Goal: Communication & Community: Share content

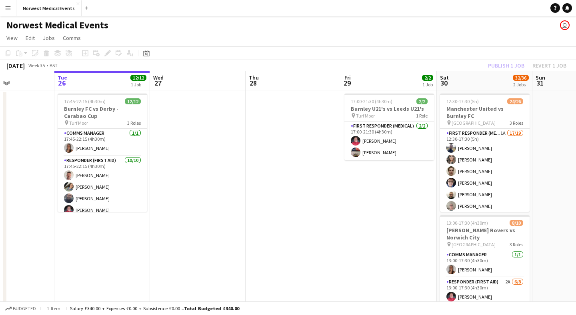
scroll to position [0, 251]
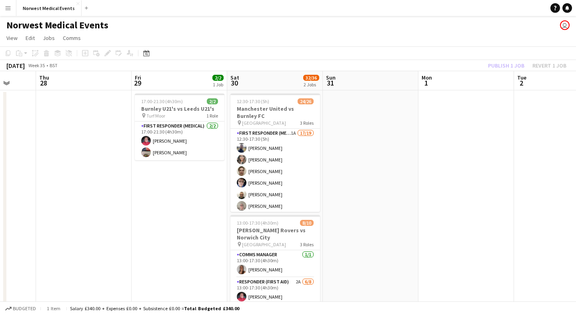
click at [502, 71] on app-board-header-date "Mon 1" at bounding box center [466, 80] width 96 height 19
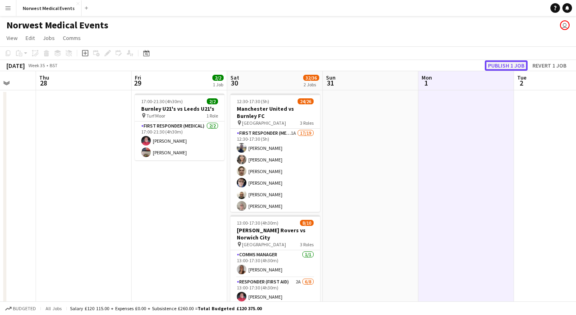
click at [502, 65] on button "Publish 1 job" at bounding box center [505, 65] width 43 height 10
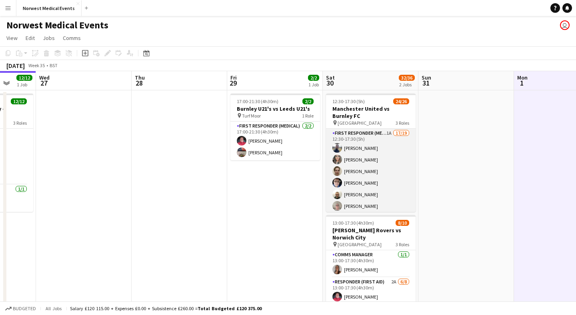
scroll to position [157, 0]
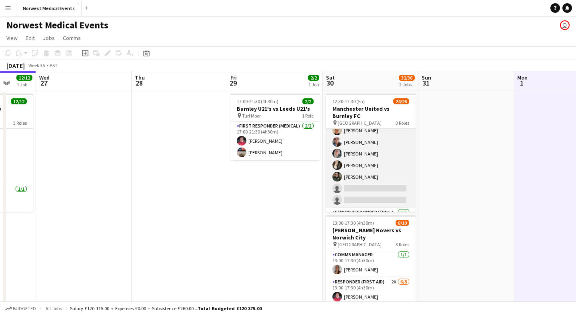
click at [380, 178] on app-card-role "First Responder (Medical) 1A 17/19 12:30-17:30 (5h) [PERSON_NAME] [PERSON_NAME]…" at bounding box center [371, 90] width 90 height 236
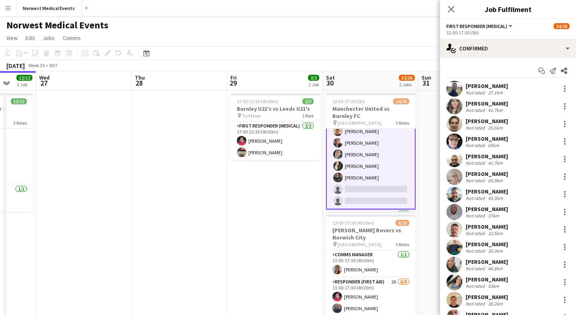
scroll to position [157, 0]
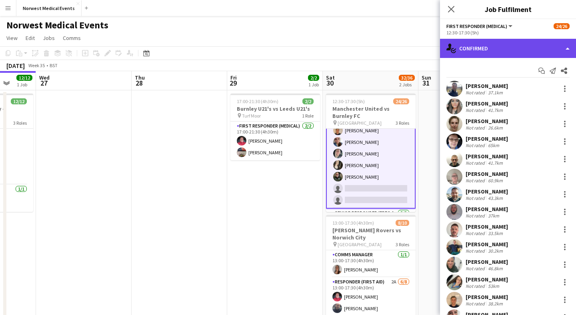
click at [505, 43] on div "single-neutral-actions-check-2 Confirmed" at bounding box center [508, 48] width 136 height 19
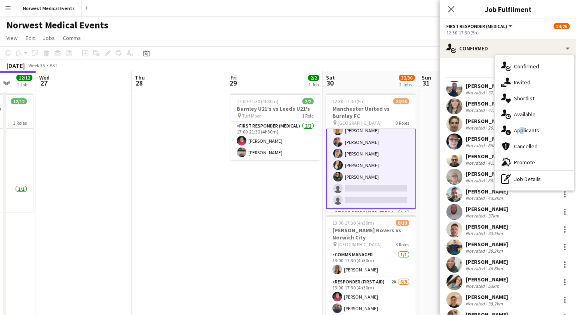
click at [518, 128] on div "single-neutral-actions-information Applicants" at bounding box center [533, 130] width 79 height 16
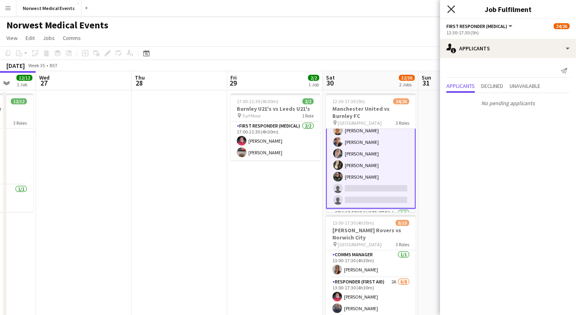
click at [453, 9] on icon "Close pop-in" at bounding box center [451, 9] width 8 height 8
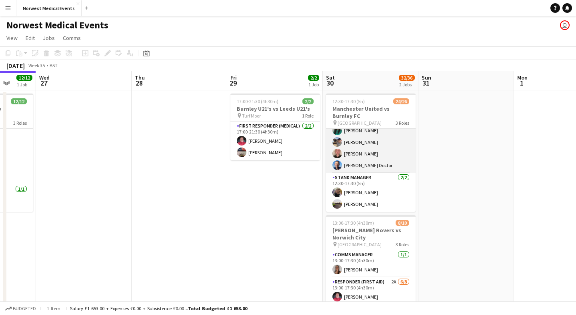
click at [366, 172] on app-card-role "Senior Responder (FREC 4 or Above) [DATE] 12:30-17:30 (5h) [PERSON_NAME] [PERSO…" at bounding box center [371, 137] width 90 height 74
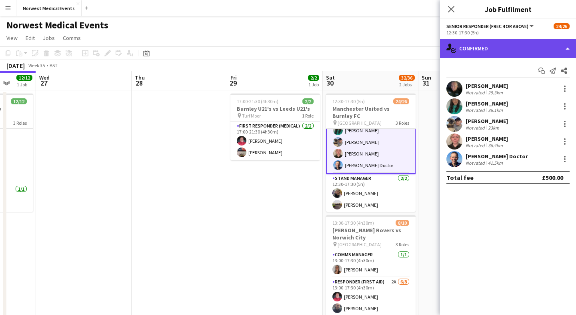
click at [497, 51] on div "single-neutral-actions-check-2 Confirmed" at bounding box center [508, 48] width 136 height 19
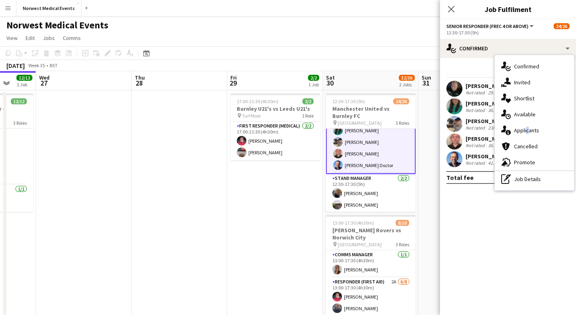
click at [525, 130] on div "single-neutral-actions-information Applicants" at bounding box center [533, 130] width 79 height 16
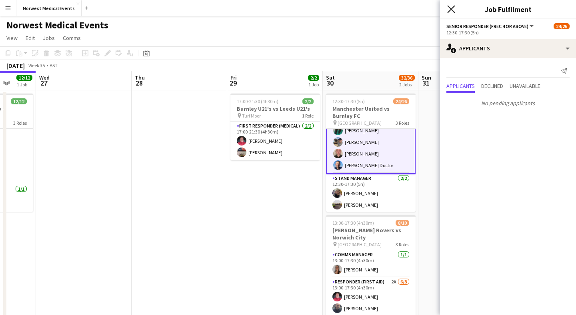
click at [449, 11] on icon at bounding box center [451, 9] width 8 height 8
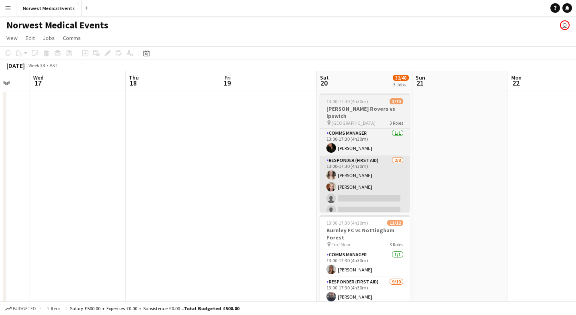
scroll to position [0, 285]
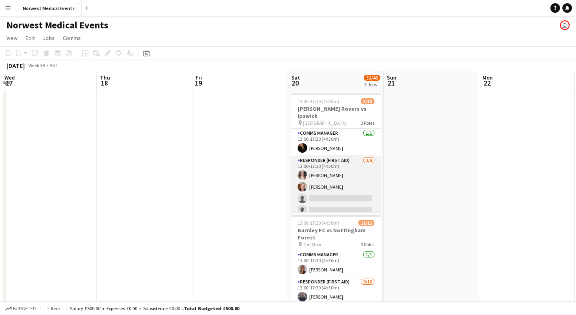
click at [353, 182] on app-card-role "Responder (First Aid) [DATE] 13:00-17:30 (4h30m) [PERSON_NAME] [PERSON_NAME] si…" at bounding box center [336, 210] width 90 height 108
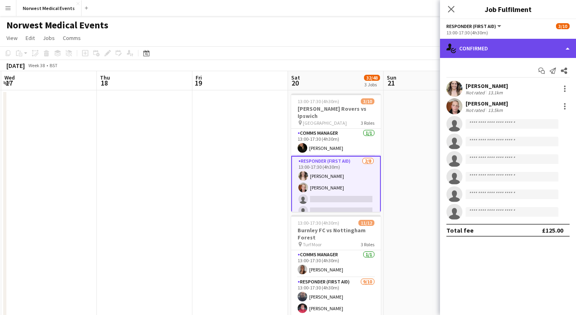
click at [502, 49] on div "single-neutral-actions-check-2 Confirmed" at bounding box center [508, 48] width 136 height 19
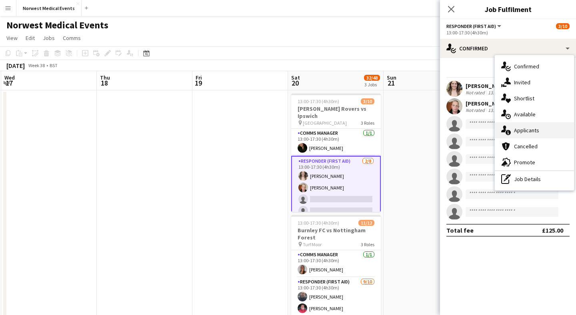
click at [522, 131] on div "single-neutral-actions-information Applicants" at bounding box center [533, 130] width 79 height 16
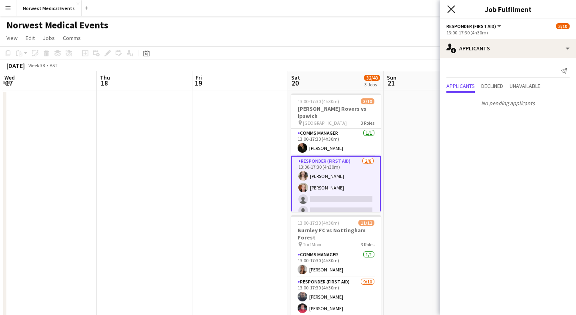
click at [452, 10] on icon at bounding box center [451, 9] width 8 height 8
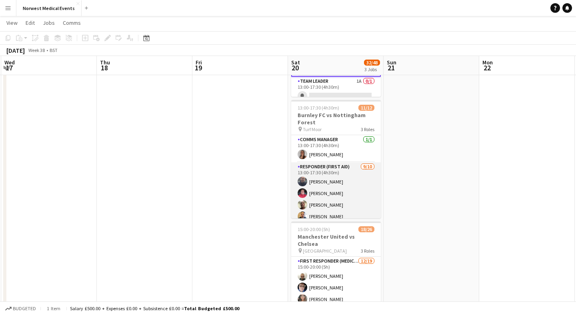
scroll to position [103, 0]
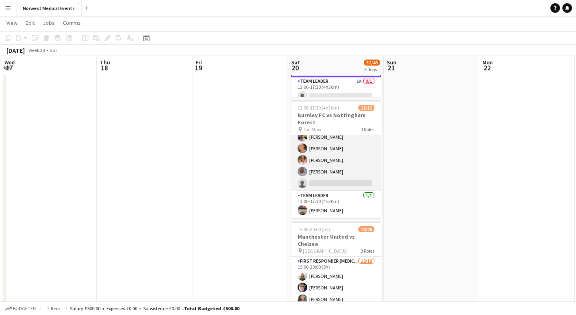
click at [349, 167] on app-card-role "Responder (First Aid) [DATE] 13:00-17:30 (4h30m) [PERSON_NAME] [PERSON_NAME] [P…" at bounding box center [336, 126] width 90 height 132
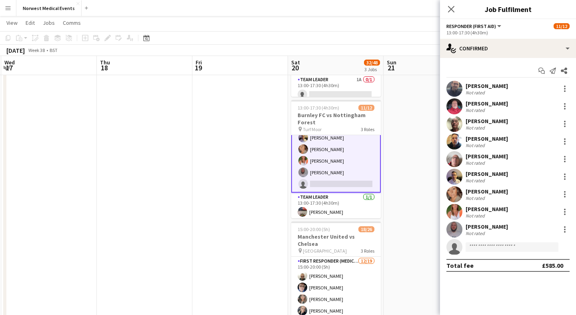
scroll to position [104, 0]
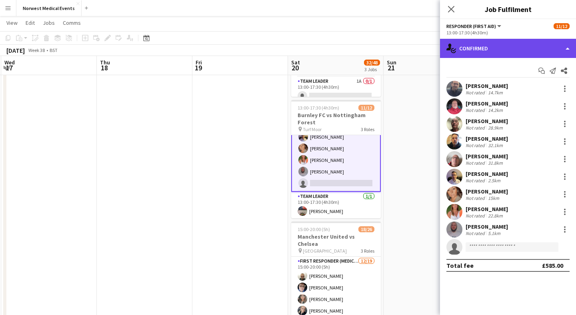
click at [493, 53] on div "single-neutral-actions-check-2 Confirmed" at bounding box center [508, 48] width 136 height 19
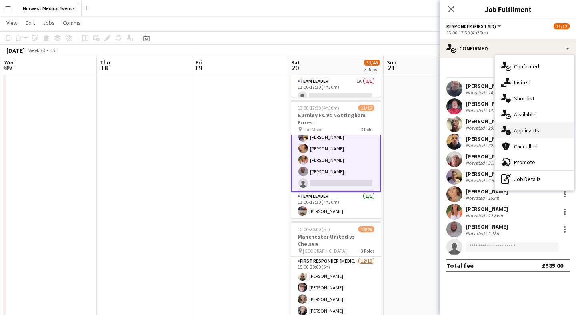
click at [528, 134] on div "single-neutral-actions-information Applicants" at bounding box center [533, 130] width 79 height 16
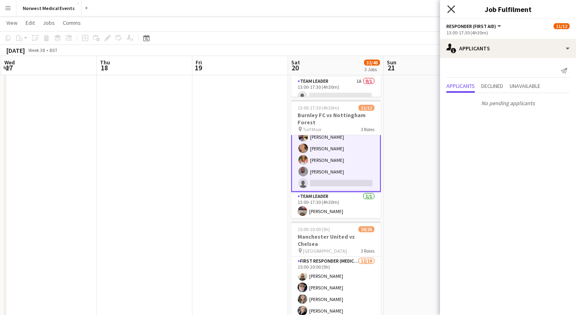
click at [448, 7] on icon "Close pop-in" at bounding box center [451, 9] width 8 height 8
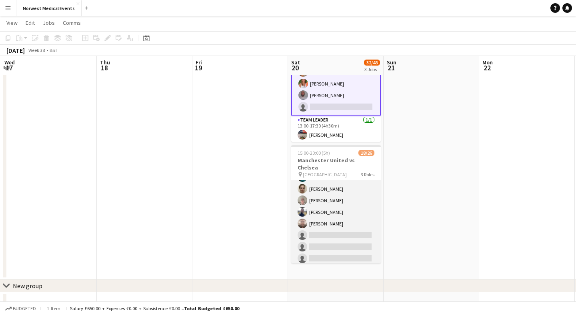
click at [334, 207] on app-card-role "First Responder (Medical) [DATE] 15:00-20:00 (5h) [PERSON_NAME] [PERSON_NAME] […" at bounding box center [336, 195] width 90 height 236
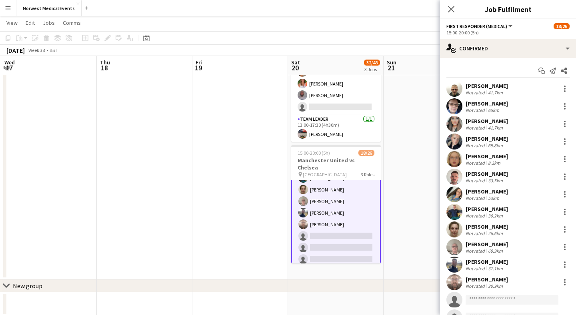
scroll to position [104, 0]
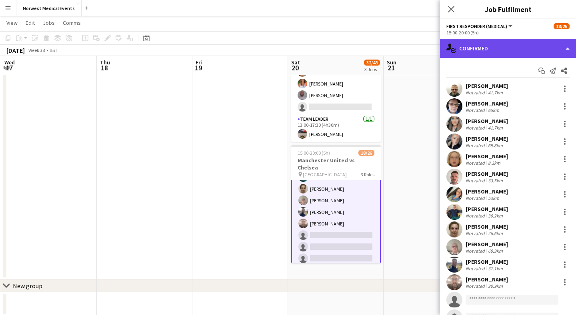
click at [504, 50] on div "single-neutral-actions-check-2 Confirmed" at bounding box center [508, 48] width 136 height 19
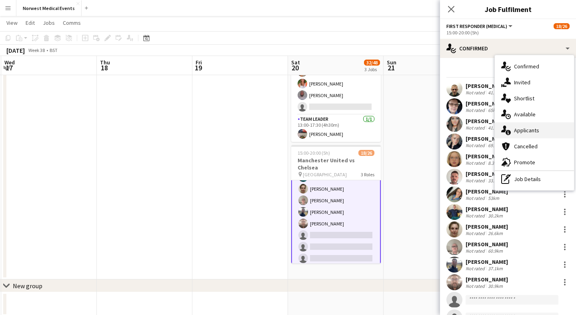
click at [521, 132] on div "single-neutral-actions-information Applicants" at bounding box center [533, 130] width 79 height 16
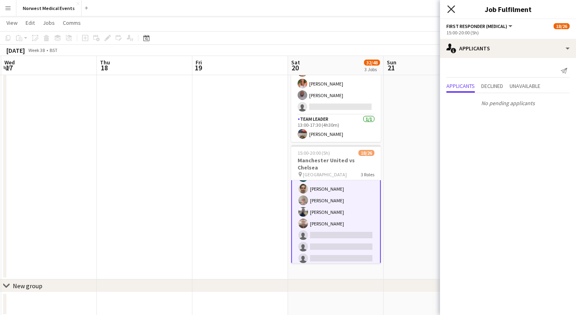
click at [452, 8] on icon at bounding box center [451, 9] width 8 height 8
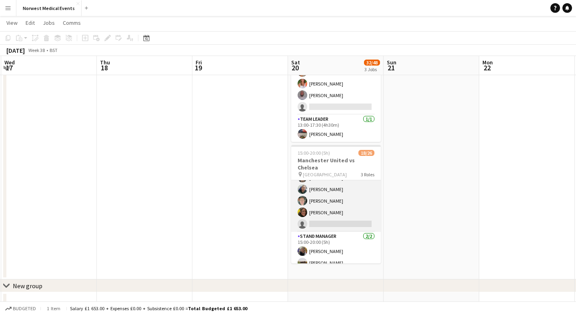
scroll to position [205, 0]
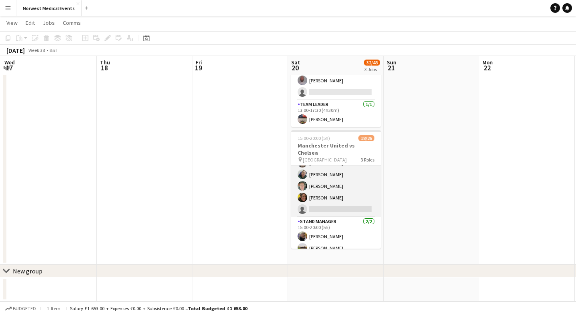
click at [343, 190] on app-card-role "Senior Responder (FREC 4 or Above) 1A [DATE] 15:00-20:00 (5h) [PERSON_NAME] [PE…" at bounding box center [336, 180] width 90 height 74
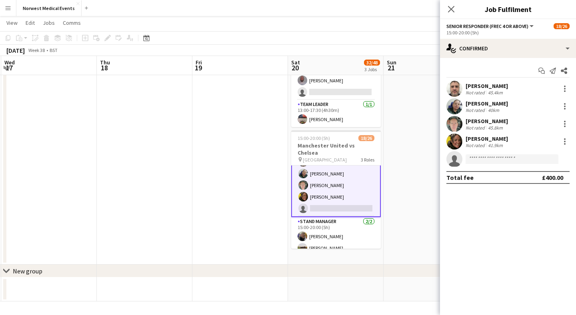
scroll to position [259, 0]
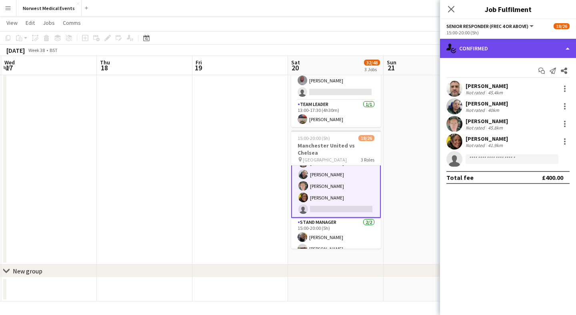
click at [497, 47] on div "single-neutral-actions-check-2 Confirmed" at bounding box center [508, 48] width 136 height 19
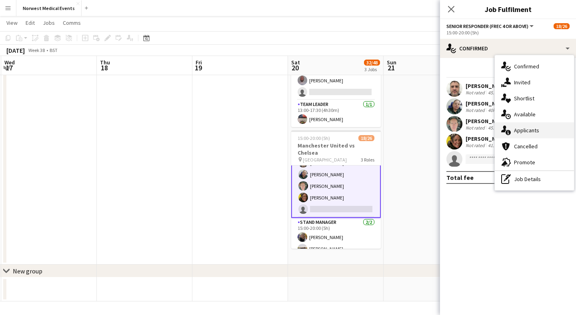
click at [522, 126] on div "single-neutral-actions-information Applicants" at bounding box center [533, 130] width 79 height 16
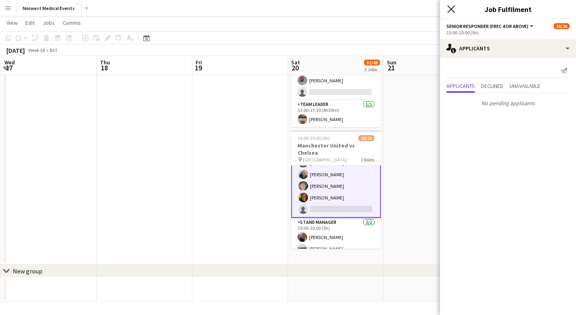
click at [452, 10] on icon at bounding box center [451, 9] width 8 height 8
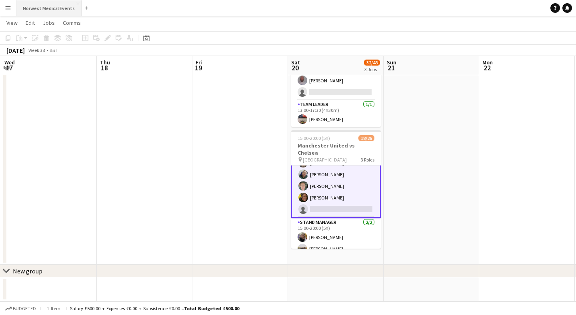
click at [60, 9] on button "Norwest Medical Events Close" at bounding box center [48, 8] width 65 height 16
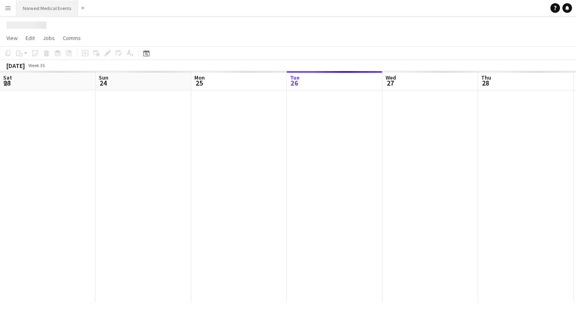
scroll to position [0, 191]
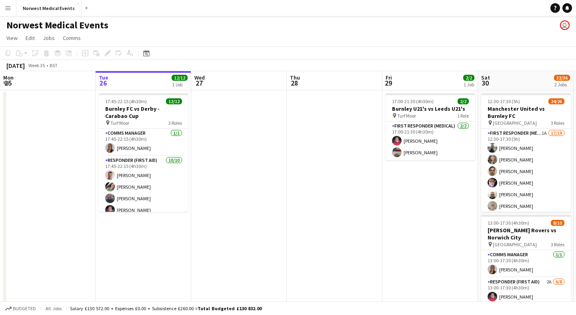
click at [9, 10] on app-icon "Menu" at bounding box center [8, 8] width 6 height 6
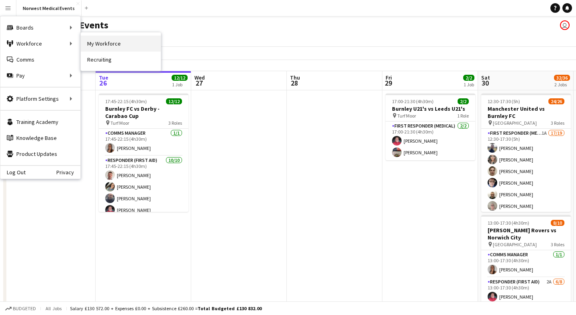
click at [107, 47] on link "My Workforce" at bounding box center [121, 44] width 80 height 16
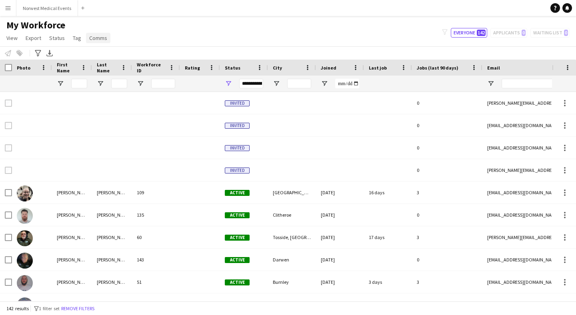
click at [98, 40] on span "Comms" at bounding box center [98, 37] width 18 height 7
click at [100, 39] on span "Comms" at bounding box center [98, 37] width 18 height 7
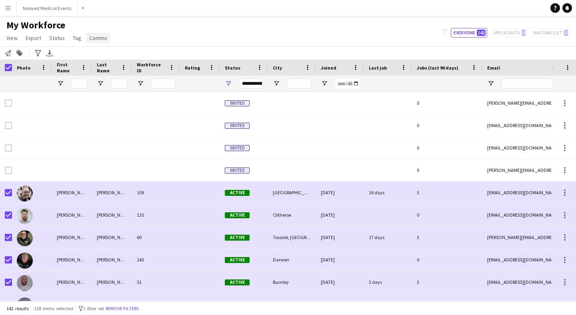
click at [99, 40] on span "Comms" at bounding box center [98, 37] width 18 height 7
click at [102, 56] on span "Send notification" at bounding box center [111, 55] width 41 height 7
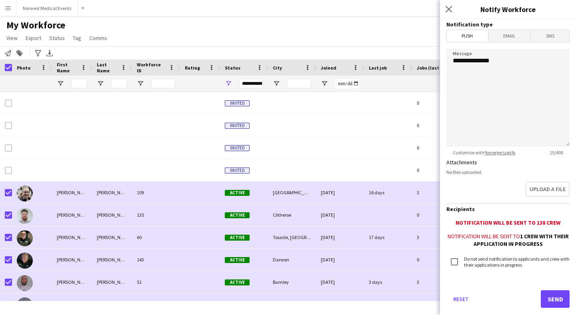
click at [511, 34] on span "Email" at bounding box center [509, 36] width 42 height 12
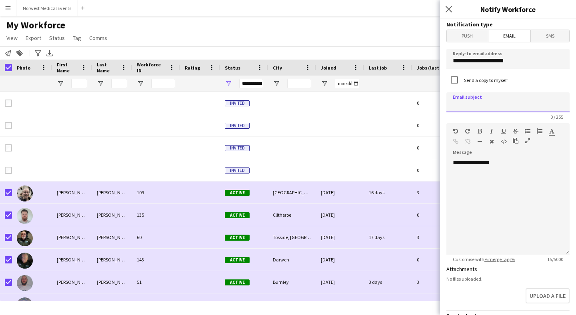
click at [490, 106] on input at bounding box center [507, 102] width 123 height 20
drag, startPoint x: 488, startPoint y: 105, endPoint x: 467, endPoint y: 104, distance: 21.2
click at [468, 104] on input "**********" at bounding box center [507, 102] width 123 height 20
type input "**********"
click at [472, 176] on div "**********" at bounding box center [507, 207] width 123 height 96
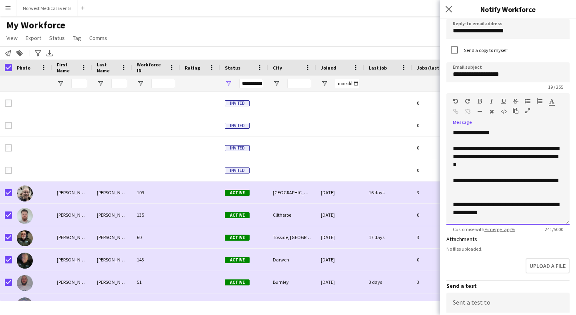
scroll to position [7, 0]
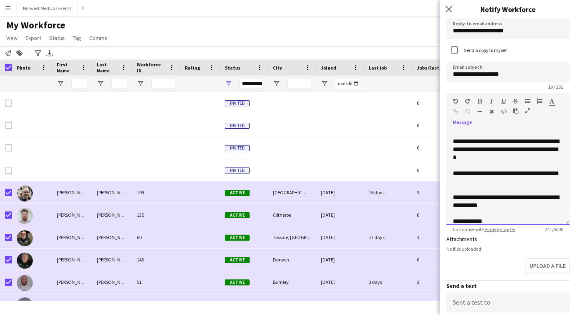
click at [514, 141] on div "**********" at bounding box center [507, 150] width 110 height 24
drag, startPoint x: 495, startPoint y: 142, endPoint x: 477, endPoint y: 142, distance: 17.6
click at [477, 142] on div "**********" at bounding box center [507, 150] width 110 height 24
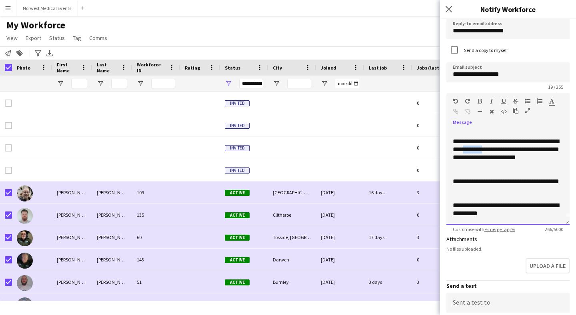
drag, startPoint x: 513, startPoint y: 150, endPoint x: 483, endPoint y: 149, distance: 30.0
click at [483, 149] on div "**********" at bounding box center [507, 154] width 110 height 32
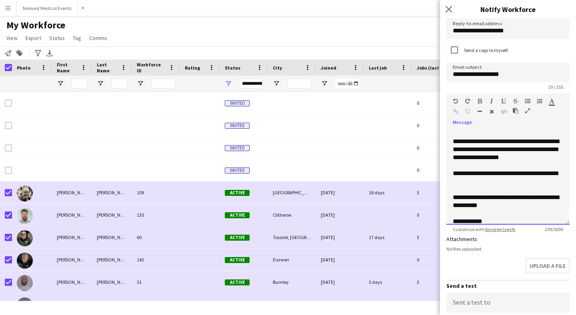
click at [483, 157] on div "**********" at bounding box center [507, 150] width 110 height 24
click at [538, 157] on div "**********" at bounding box center [507, 150] width 110 height 24
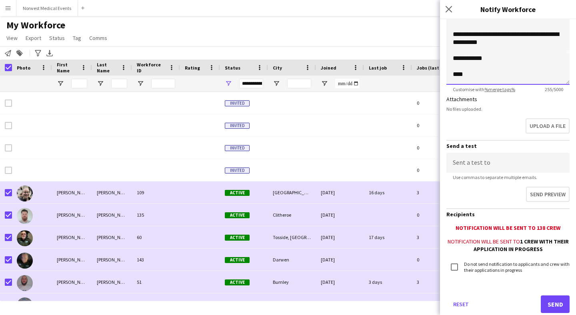
scroll to position [190, 0]
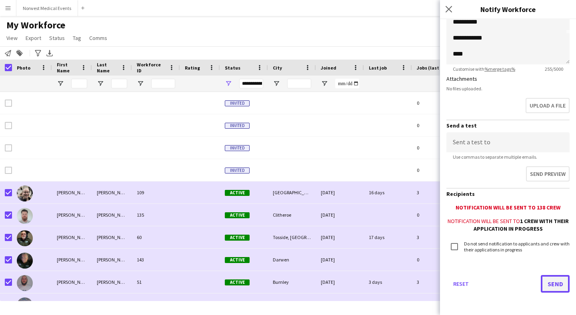
click at [553, 283] on button "Send" at bounding box center [554, 284] width 29 height 18
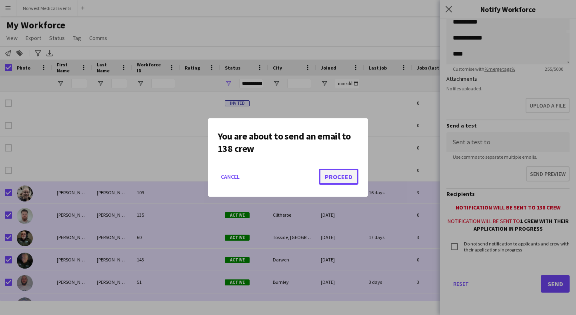
click at [347, 173] on button "Proceed" at bounding box center [339, 177] width 40 height 16
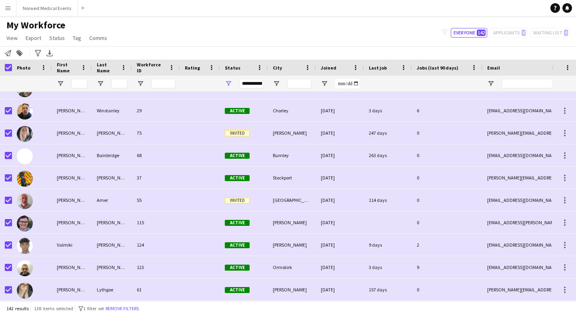
scroll to position [2969, 0]
